Goal: Find specific page/section: Find specific page/section

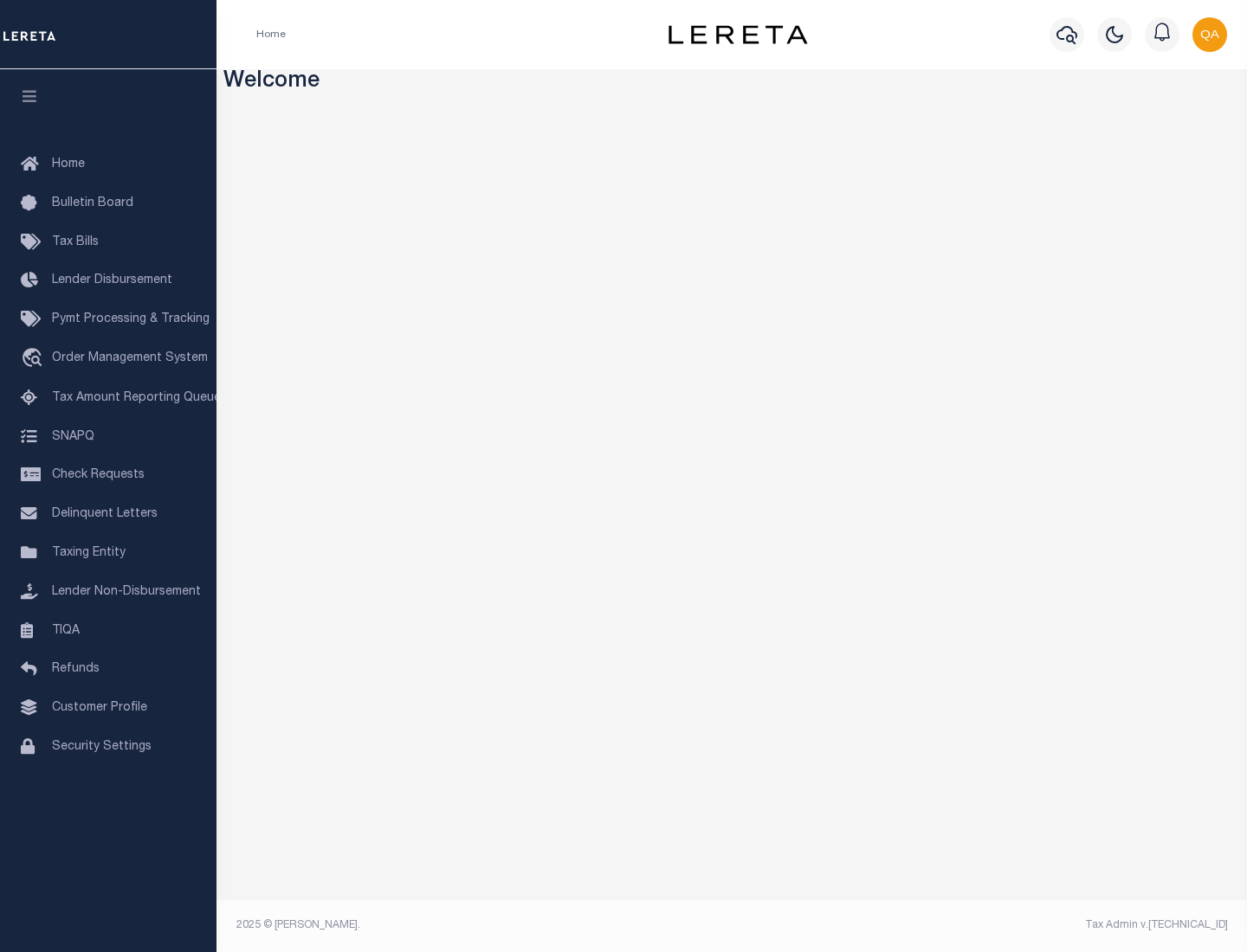
click at [108, 475] on span "Check Requests" at bounding box center [97, 475] width 92 height 12
select select "50"
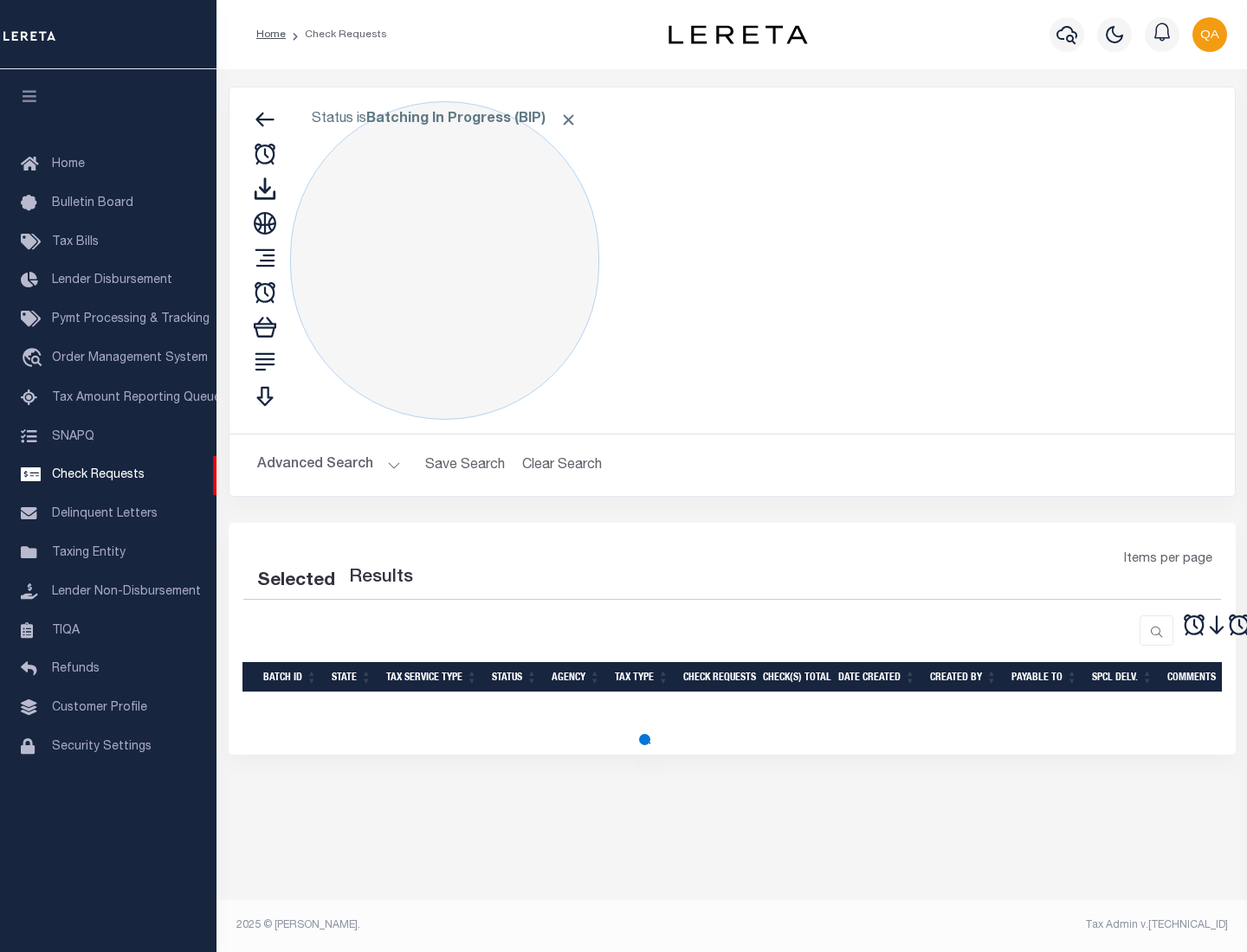
select select "50"
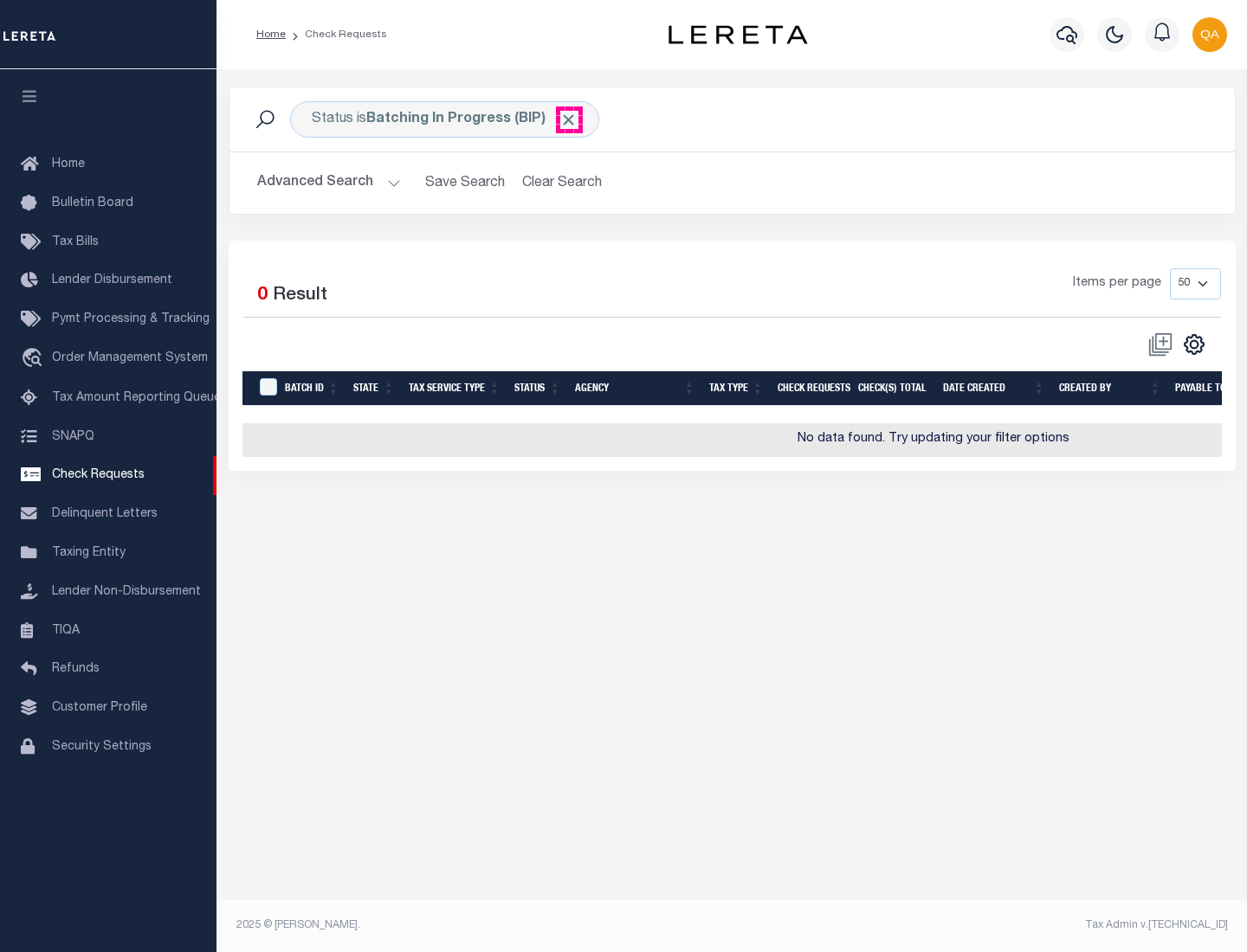
click at [568, 119] on span "Click to Remove" at bounding box center [568, 120] width 18 height 18
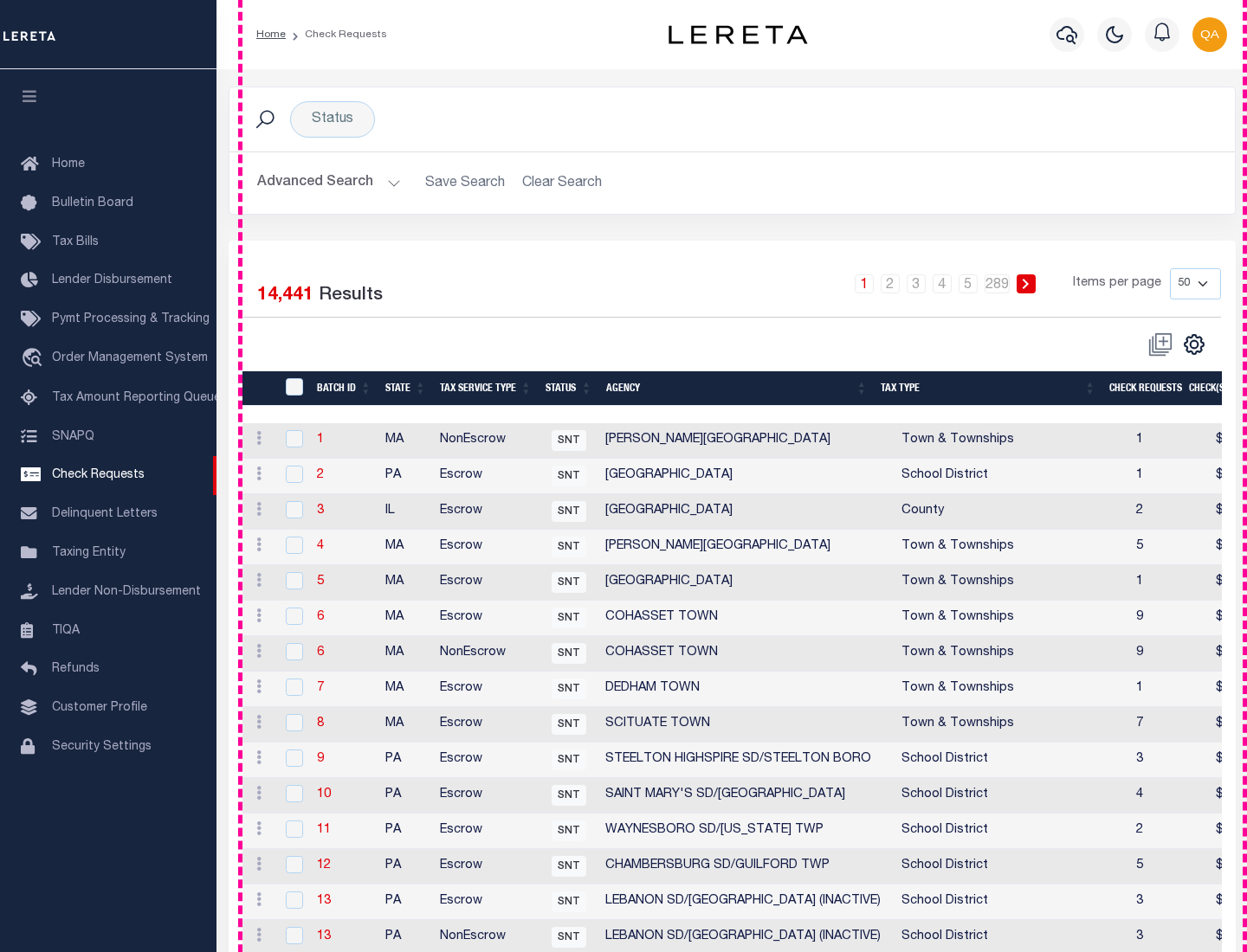
scroll to position [834, 0]
